Goal: Information Seeking & Learning: Learn about a topic

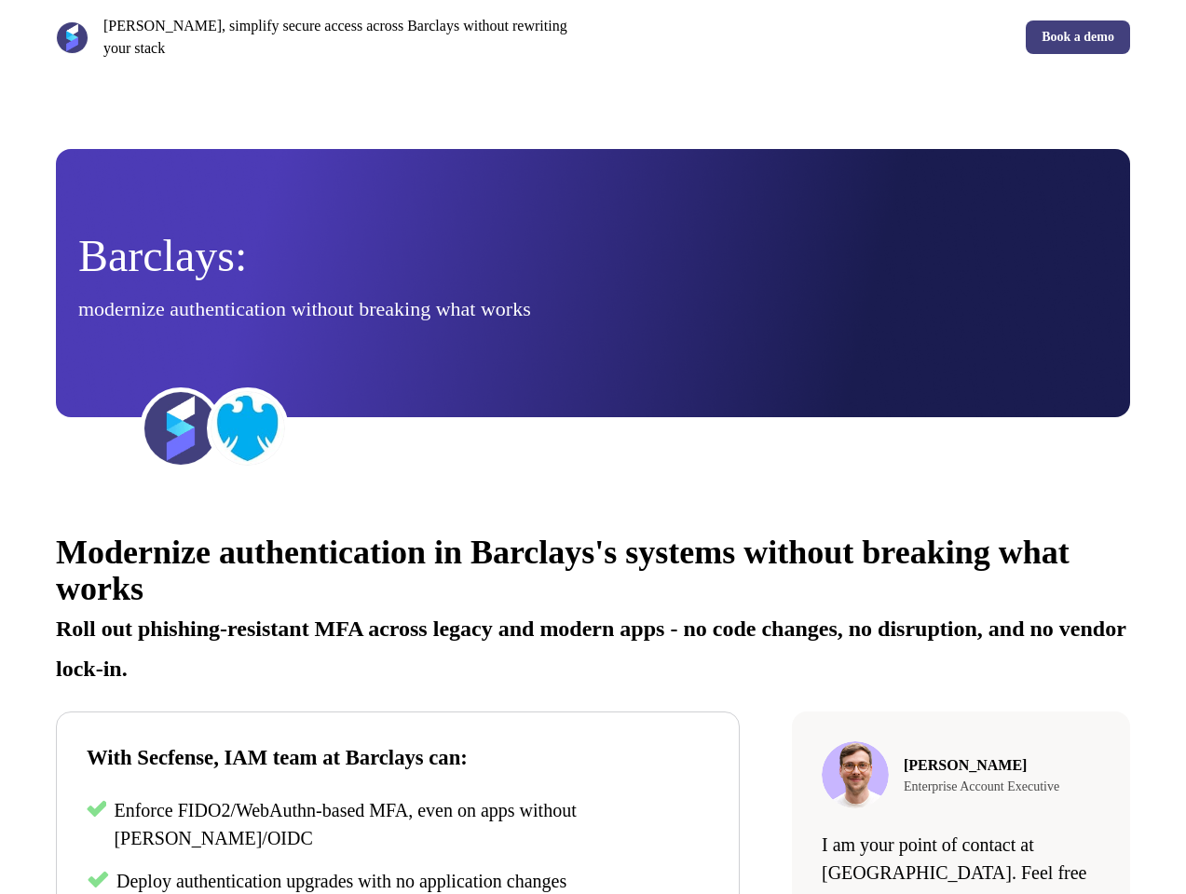
click at [593, 37] on div "[PERSON_NAME], simplify secure access across Barclays without rewriting your st…" at bounding box center [593, 37] width 1186 height 75
click at [320, 37] on p "[PERSON_NAME], simplify secure access across Barclays without rewriting your st…" at bounding box center [344, 37] width 483 height 45
click at [865, 37] on div "Book a demo" at bounding box center [866, 37] width 530 height 34
click at [593, 283] on div "Barclays: modernize authentication without breaking what works" at bounding box center [592, 284] width 1029 height 98
click at [181, 429] on img at bounding box center [180, 428] width 75 height 75
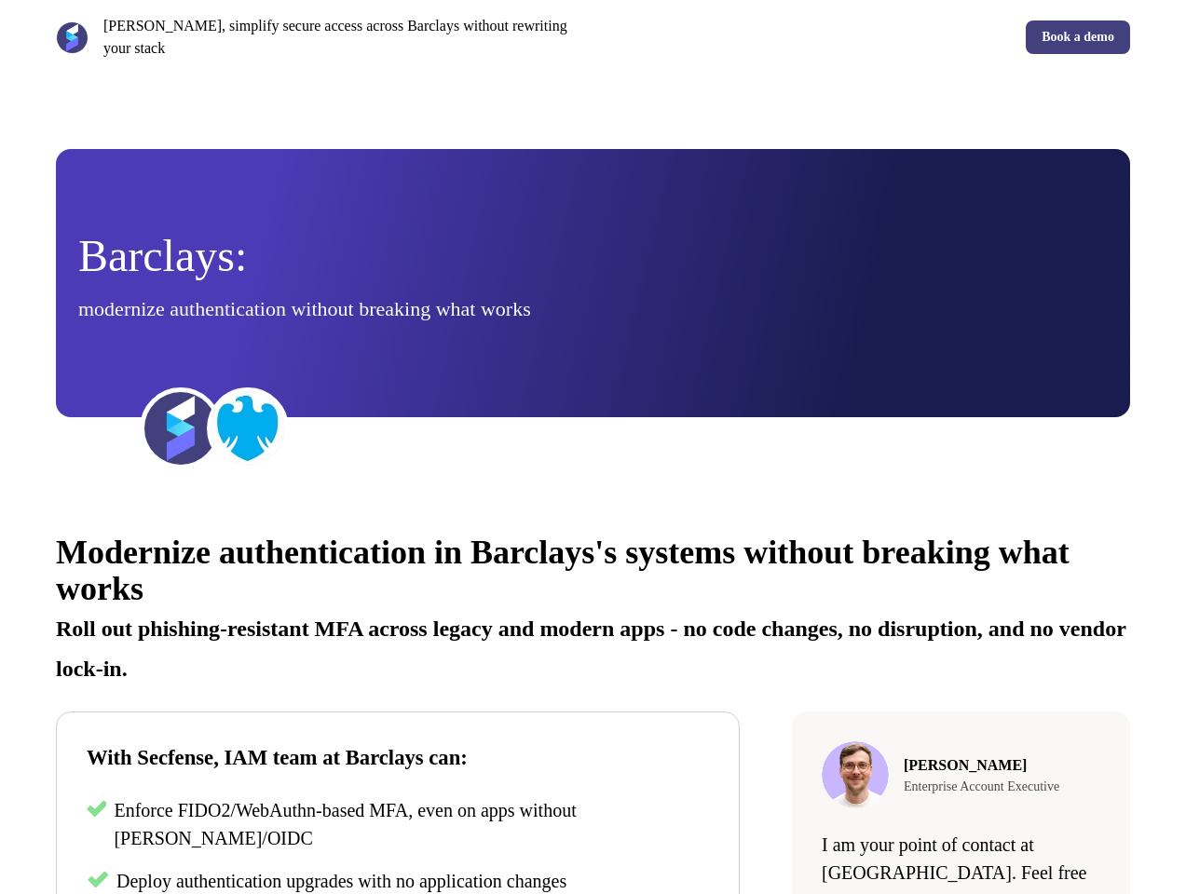
click at [248, 429] on img at bounding box center [248, 428] width 75 height 75
click at [593, 701] on div "Modernize authentication in Barclays's systems without breaking what works Roll…" at bounding box center [593, 842] width 1186 height 671
click at [593, 606] on p "Roll out phishing-resistant MFA across legacy and modern apps - no code changes…" at bounding box center [593, 642] width 1074 height 80
click at [398, 826] on p "Enforce FIDO2/WebAuthn-based MFA, even on apps without [PERSON_NAME]/OIDC" at bounding box center [411, 825] width 595 height 56
click at [398, 881] on span "Deploy authentication upgrades with no application changes" at bounding box center [341, 881] width 450 height 20
